Goal: Entertainment & Leisure: Browse casually

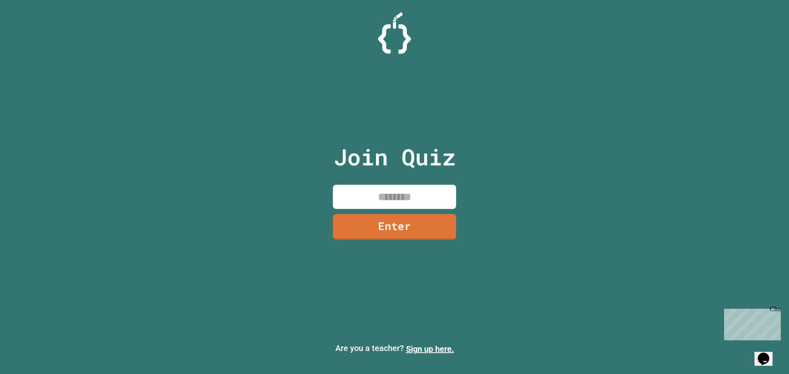
click at [448, 201] on input at bounding box center [394, 197] width 123 height 24
type input "********"
click at [381, 231] on link "Enter" at bounding box center [394, 225] width 117 height 27
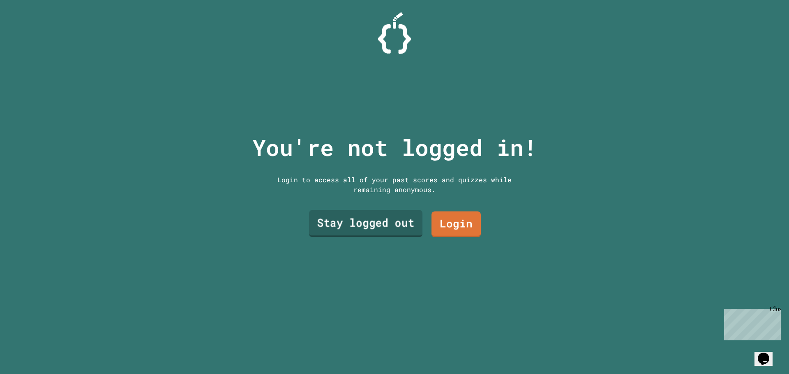
click at [406, 216] on link "Stay logged out" at bounding box center [365, 223] width 113 height 27
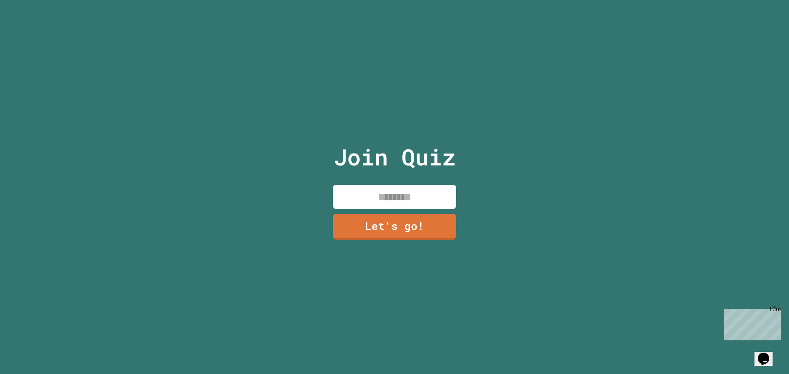
click at [409, 199] on input at bounding box center [394, 197] width 123 height 24
type input "*"
type input "****"
click at [386, 226] on link "Let's go!" at bounding box center [395, 225] width 122 height 27
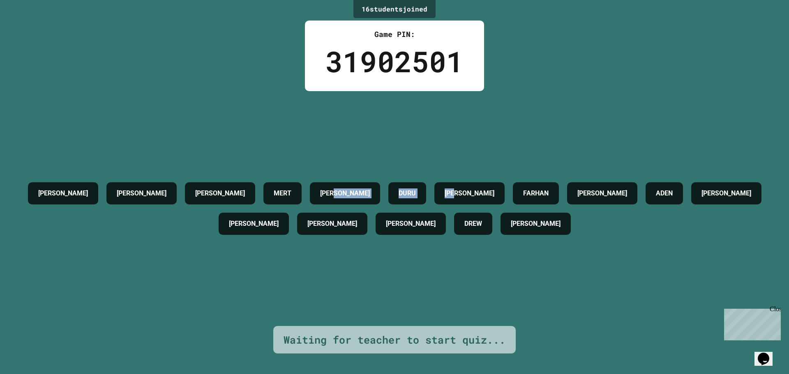
drag, startPoint x: 474, startPoint y: 133, endPoint x: 395, endPoint y: 115, distance: 81.4
click at [385, 134] on div "[PERSON_NAME] [PERSON_NAME] [PERSON_NAME] [PERSON_NAME] G [PERSON_NAME] [PERSON…" at bounding box center [395, 208] width 748 height 235
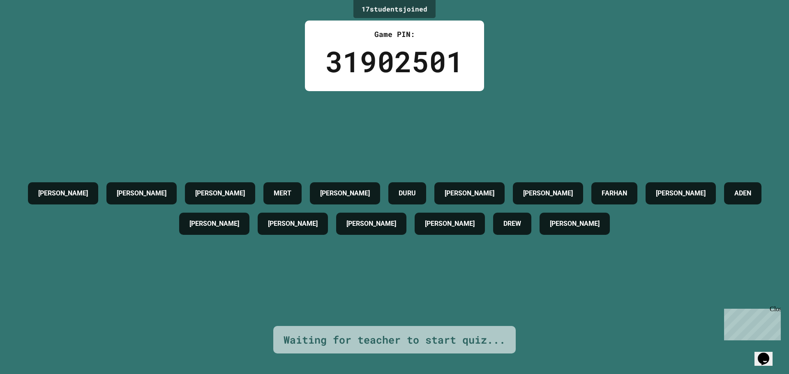
click at [367, 121] on div "[PERSON_NAME] [PERSON_NAME] [PERSON_NAME] [PERSON_NAME] [PERSON_NAME] G [PERSON…" at bounding box center [395, 208] width 748 height 235
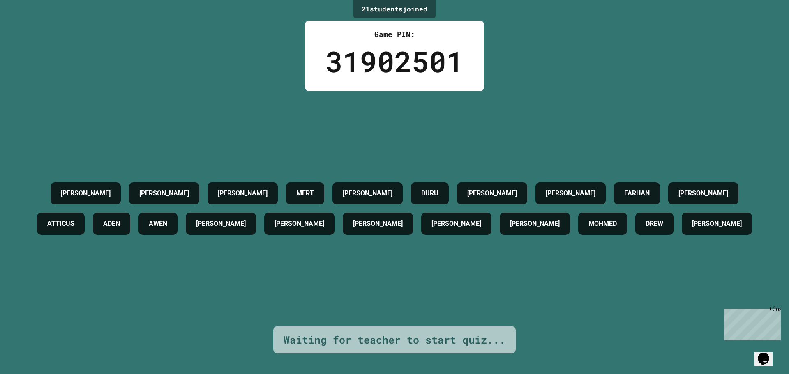
drag, startPoint x: 82, startPoint y: 3, endPoint x: 614, endPoint y: 290, distance: 604.6
click at [614, 290] on div "[PERSON_NAME] [PERSON_NAME] [PERSON_NAME] [PERSON_NAME] [PERSON_NAME] G [PERSON…" at bounding box center [395, 208] width 748 height 235
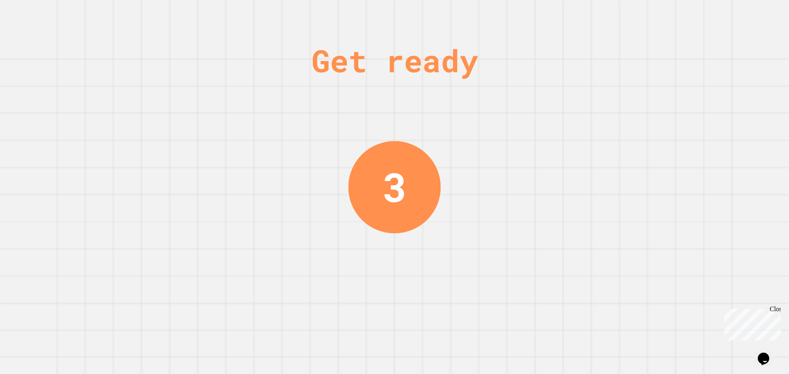
click at [343, 194] on div "Get ready 3" at bounding box center [394, 187] width 789 height 374
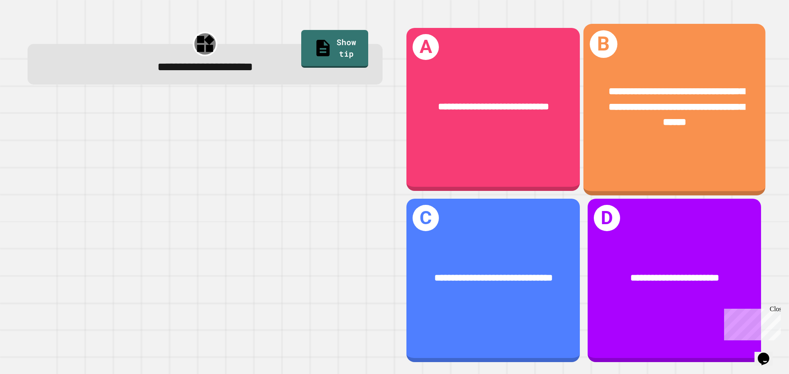
click at [711, 118] on div "**********" at bounding box center [675, 107] width 142 height 46
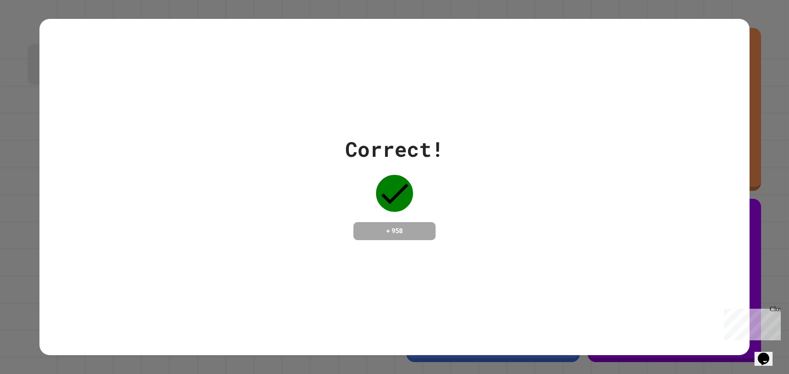
click at [434, 260] on div "Correct! + 958" at bounding box center [394, 187] width 710 height 337
click at [388, 258] on div "Correct! + 958" at bounding box center [394, 187] width 710 height 337
click at [367, 232] on h4 "+ 958" at bounding box center [395, 231] width 66 height 10
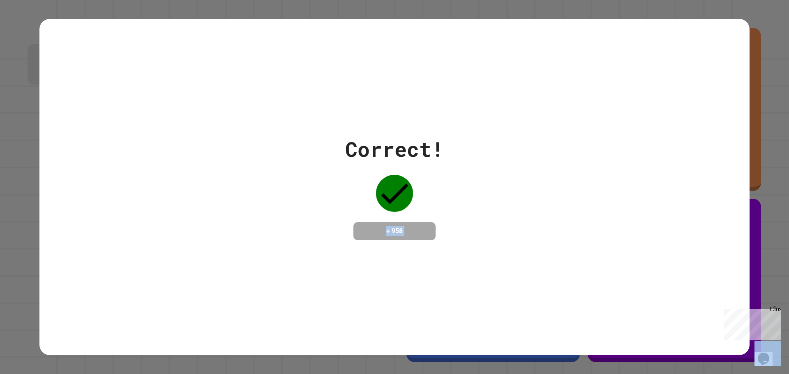
click at [367, 232] on h4 "+ 958" at bounding box center [395, 231] width 66 height 10
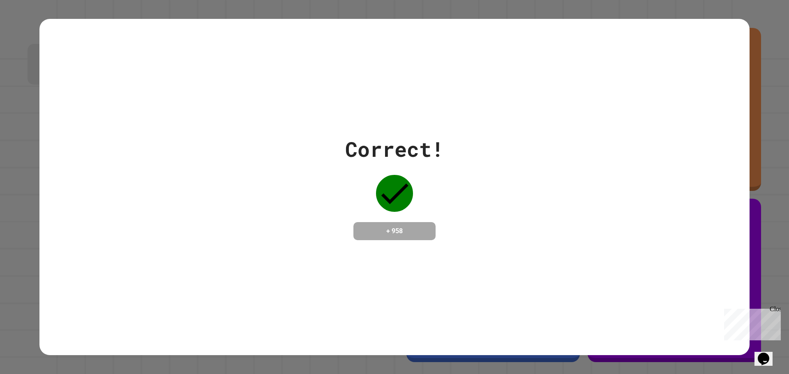
drag, startPoint x: 707, startPoint y: 21, endPoint x: 141, endPoint y: 217, distance: 599.4
click at [640, 89] on div "Correct! + 958" at bounding box center [394, 187] width 710 height 337
drag, startPoint x: 324, startPoint y: 247, endPoint x: 577, endPoint y: 226, distance: 253.6
click at [577, 226] on div "Correct! + 958" at bounding box center [394, 187] width 710 height 337
click at [580, 223] on div "Correct! + 958" at bounding box center [394, 187] width 710 height 106
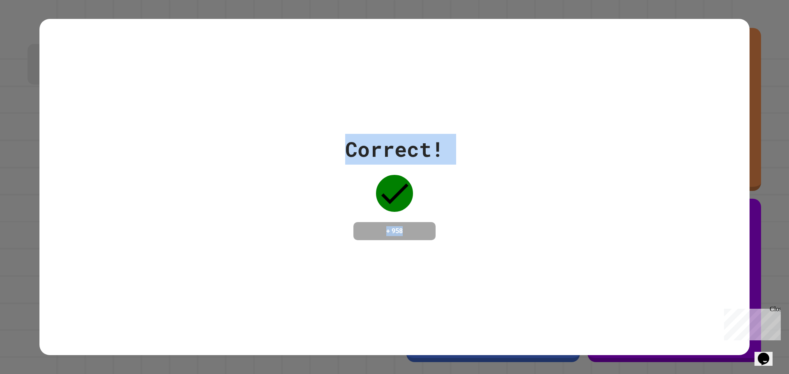
drag, startPoint x: 490, startPoint y: 208, endPoint x: 99, endPoint y: 171, distance: 392.9
click at [107, 173] on div "Correct! + 958" at bounding box center [394, 187] width 710 height 106
click at [79, 163] on div "Correct! + 958" at bounding box center [394, 187] width 710 height 106
drag, startPoint x: 508, startPoint y: 224, endPoint x: 726, endPoint y: 294, distance: 229.4
click at [726, 294] on div "Correct! + 958" at bounding box center [394, 187] width 710 height 337
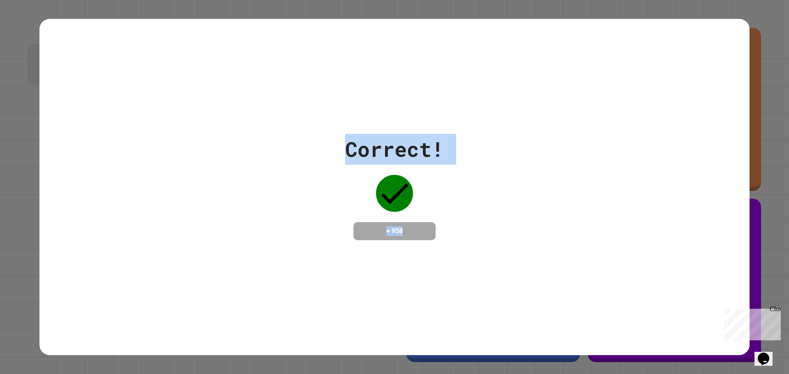
click at [729, 291] on div "Correct! + 958" at bounding box center [394, 187] width 710 height 337
drag, startPoint x: 210, startPoint y: 136, endPoint x: 0, endPoint y: 65, distance: 222.4
click at [34, 78] on div "Correct! + 958" at bounding box center [394, 187] width 789 height 374
click at [191, 106] on div "Correct! + 958" at bounding box center [394, 187] width 710 height 337
click at [710, 218] on div "Correct! + 958" at bounding box center [394, 187] width 710 height 106
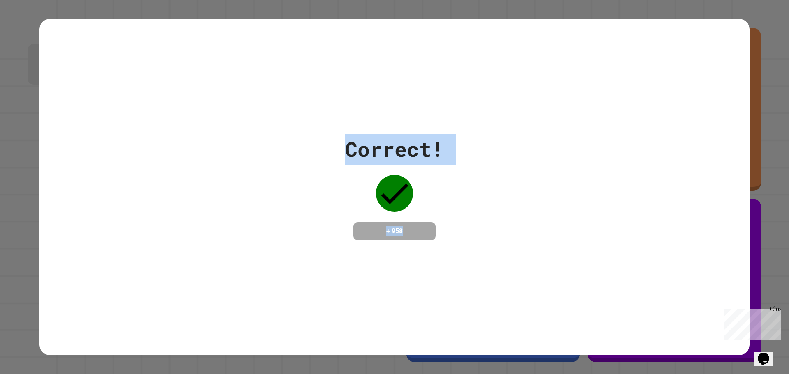
click at [589, 217] on div "Correct! + 958" at bounding box center [394, 187] width 710 height 106
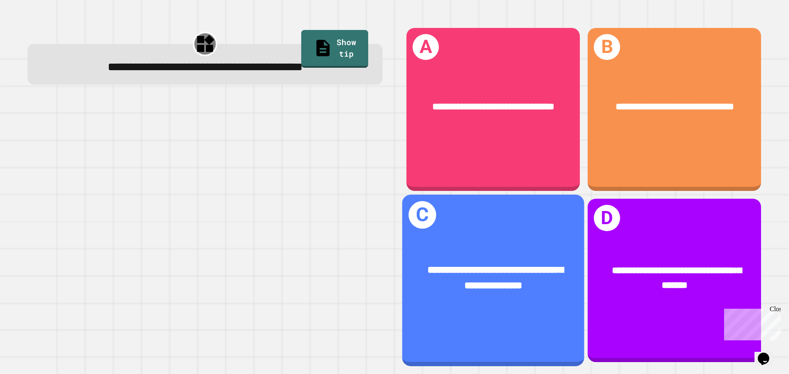
click at [510, 292] on div "**********" at bounding box center [493, 278] width 182 height 71
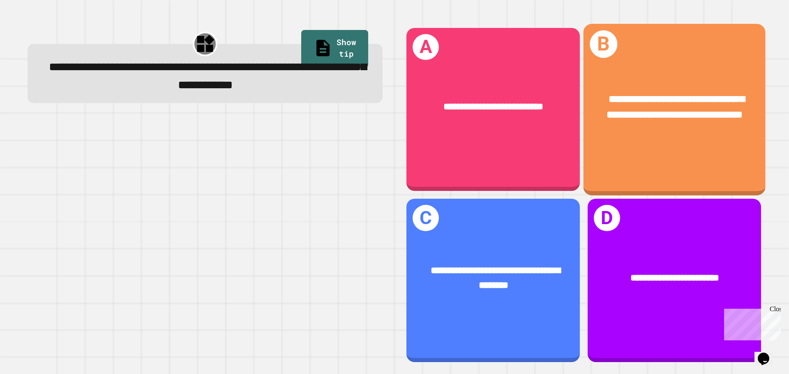
click at [635, 150] on div "**********" at bounding box center [675, 109] width 182 height 171
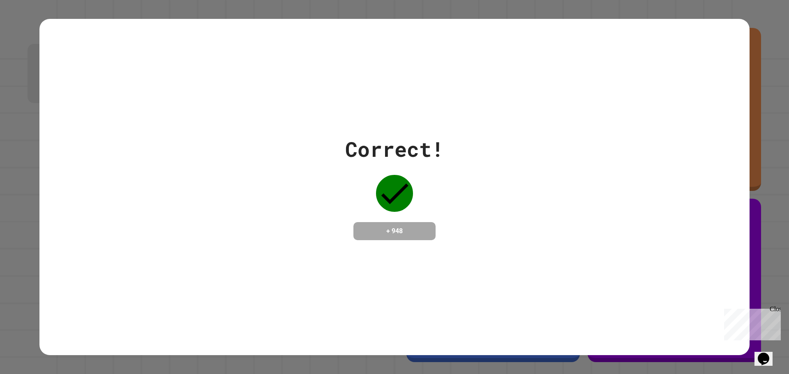
click at [776, 309] on div "Close" at bounding box center [775, 311] width 10 height 10
click at [769, 354] on icon "Chat widget" at bounding box center [764, 359] width 12 height 12
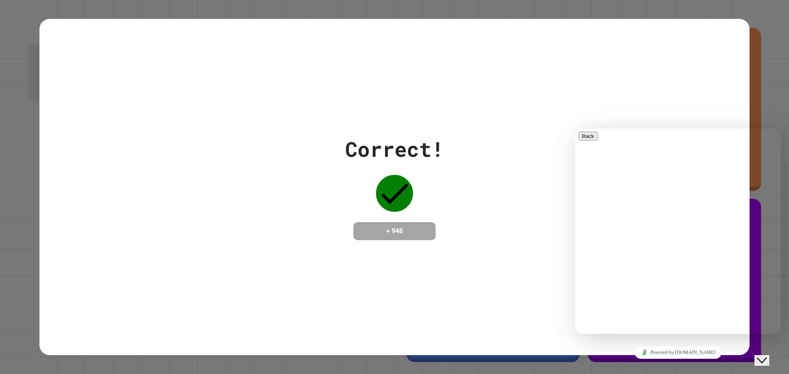
click at [763, 356] on icon "Close Chat This icon closes the chat window." at bounding box center [762, 361] width 10 height 10
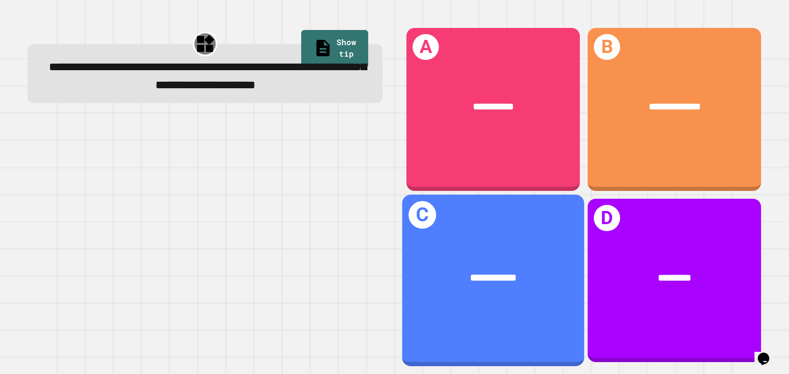
click at [471, 316] on div "**********" at bounding box center [493, 280] width 182 height 171
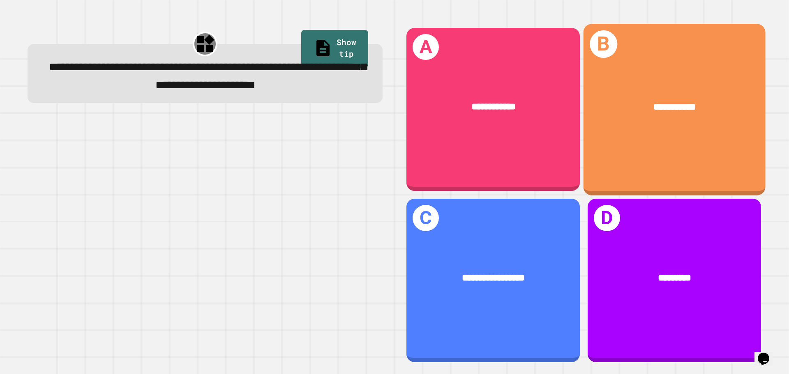
click at [611, 174] on div "**********" at bounding box center [675, 109] width 182 height 171
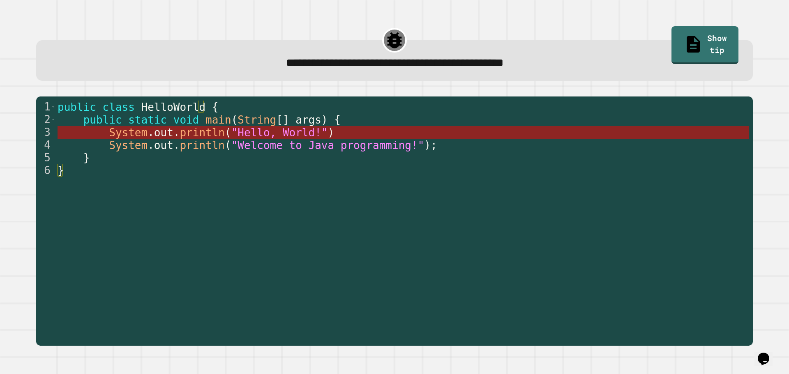
click at [162, 138] on span "out" at bounding box center [163, 133] width 19 height 12
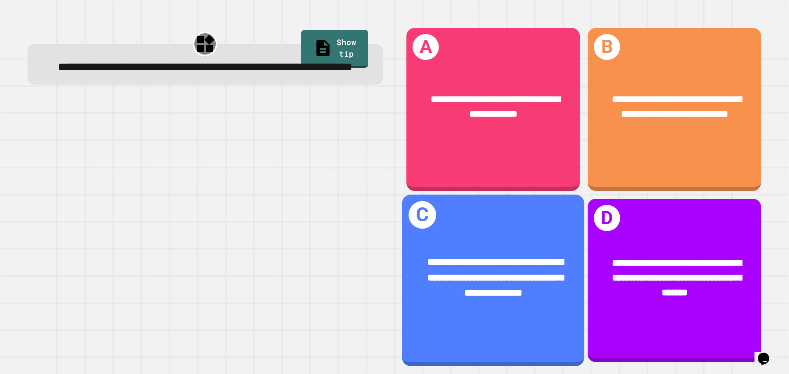
click at [463, 237] on div "**********" at bounding box center [493, 278] width 182 height 86
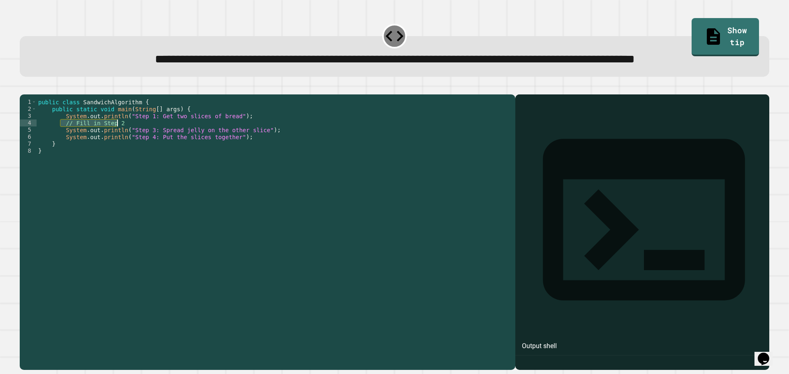
drag, startPoint x: 74, startPoint y: 159, endPoint x: 144, endPoint y: 156, distance: 69.9
click at [144, 156] on div "public class SandwichAlgorithm { public static void main ( String [ ] args ) { …" at bounding box center [274, 214] width 475 height 231
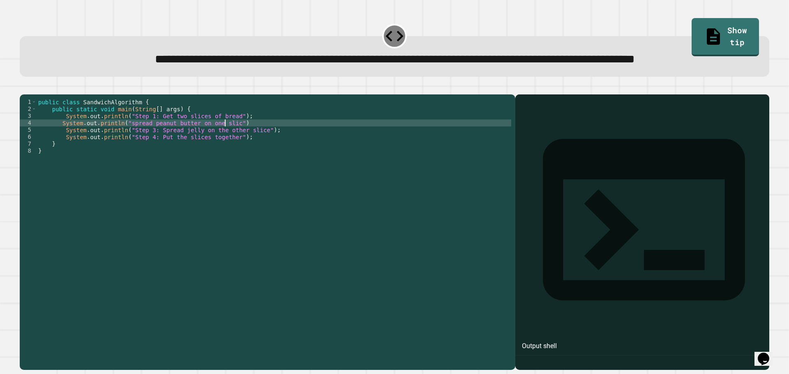
scroll to position [0, 13]
click at [269, 153] on div "public class SandwichAlgorithm { public static void main ( String [ ] args ) { …" at bounding box center [274, 214] width 475 height 231
click at [123, 155] on div "public class SandwichAlgorithm { public static void main ( String [ ] args ) { …" at bounding box center [274, 214] width 475 height 231
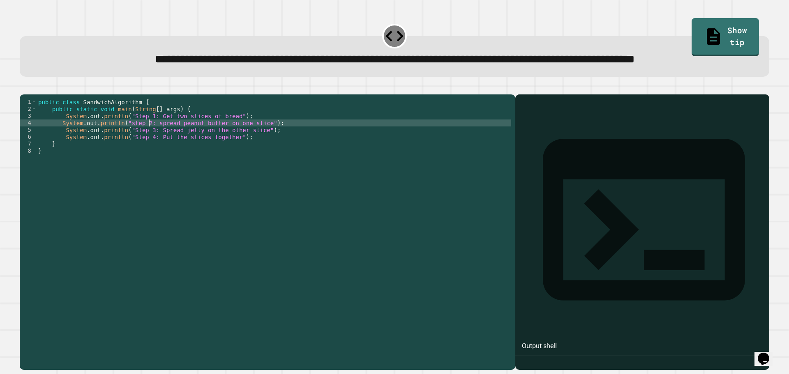
click at [24, 88] on button "button" at bounding box center [24, 88] width 0 height 0
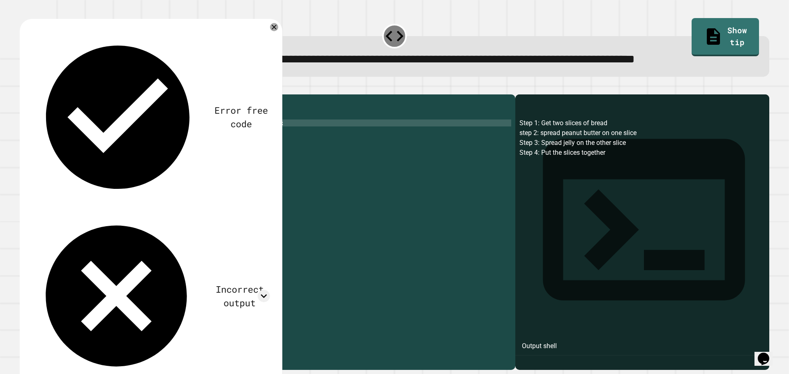
click at [127, 155] on div "public class SandwichAlgorithm { public static void main ( String [ ] args ) { …" at bounding box center [274, 214] width 475 height 231
click at [152, 155] on div "public class SandwichAlgorithm { public static void main ( String [ ] args ) { …" at bounding box center [274, 214] width 475 height 231
type textarea "**********"
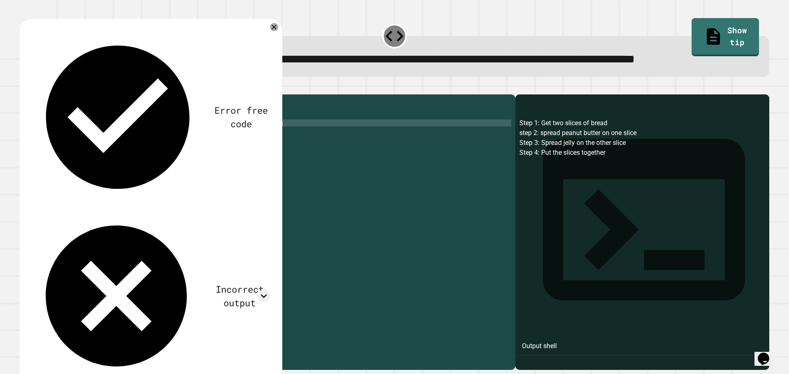
click at [32, 96] on icon "button" at bounding box center [29, 93] width 5 height 6
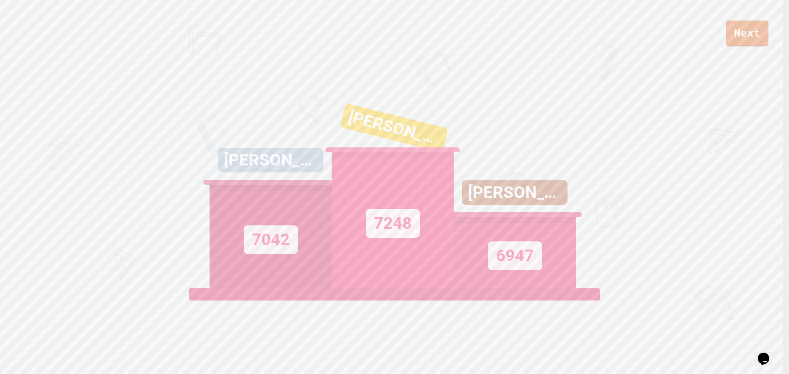
click at [710, 226] on div "Next [PERSON_NAME] 7042 [PERSON_NAME] 7248 [PERSON_NAME] 6947 View leaderboard" at bounding box center [394, 187] width 789 height 374
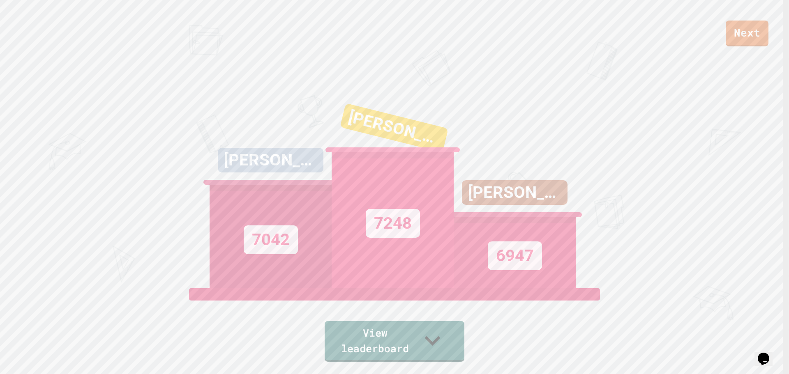
click at [718, 43] on div "Next" at bounding box center [394, 23] width 789 height 46
click at [740, 43] on link "Next" at bounding box center [747, 32] width 42 height 27
